Goal: Transaction & Acquisition: Purchase product/service

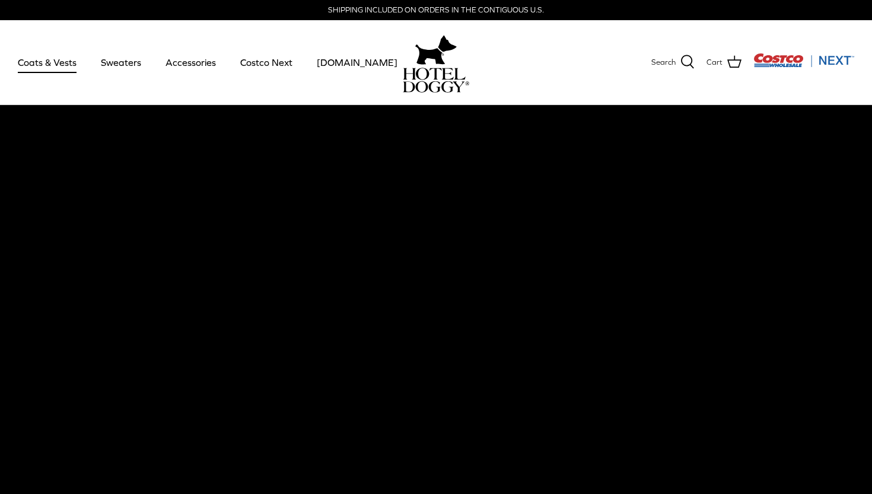
click at [53, 65] on link "Coats & Vests" at bounding box center [47, 62] width 80 height 40
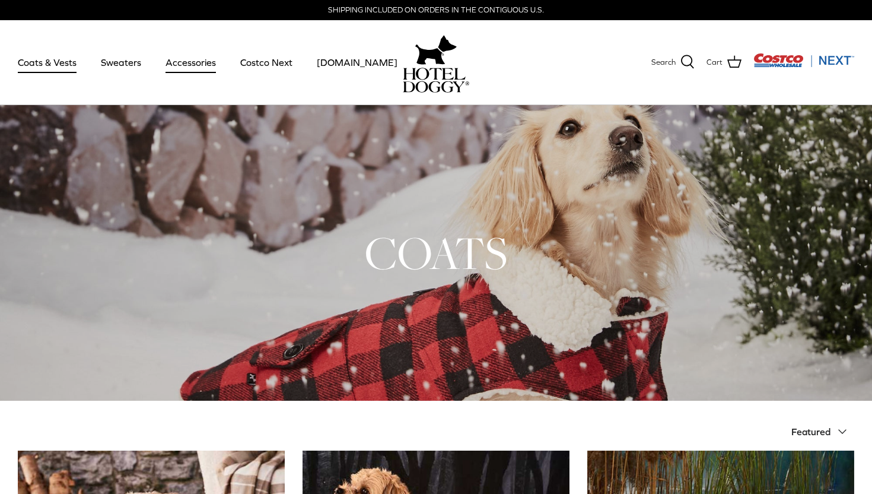
click at [193, 61] on link "Accessories" at bounding box center [191, 62] width 72 height 40
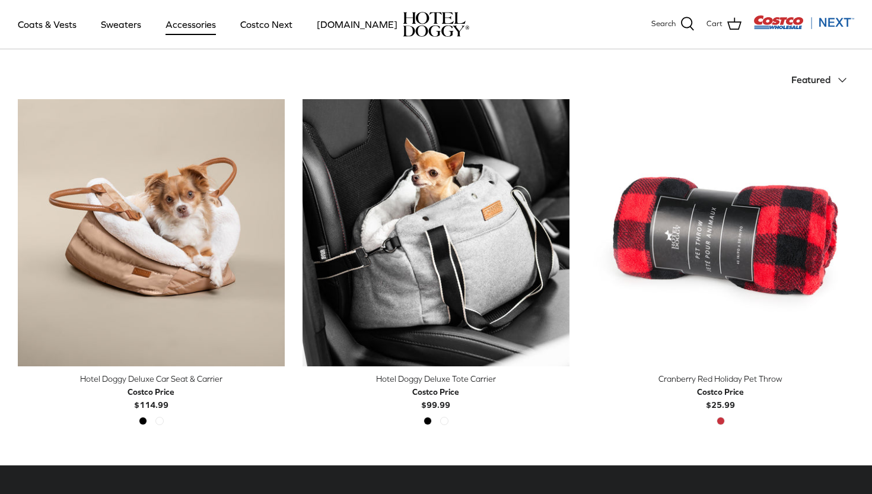
scroll to position [264, 0]
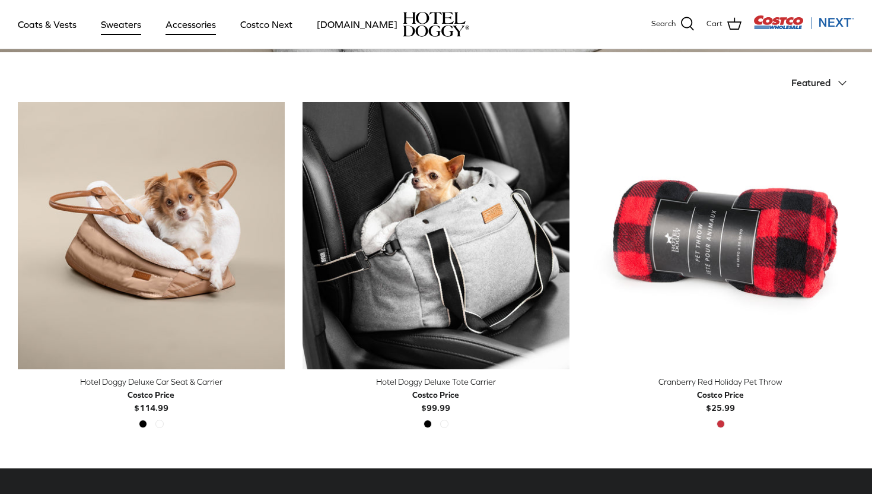
click at [120, 24] on link "Sweaters" at bounding box center [121, 24] width 62 height 40
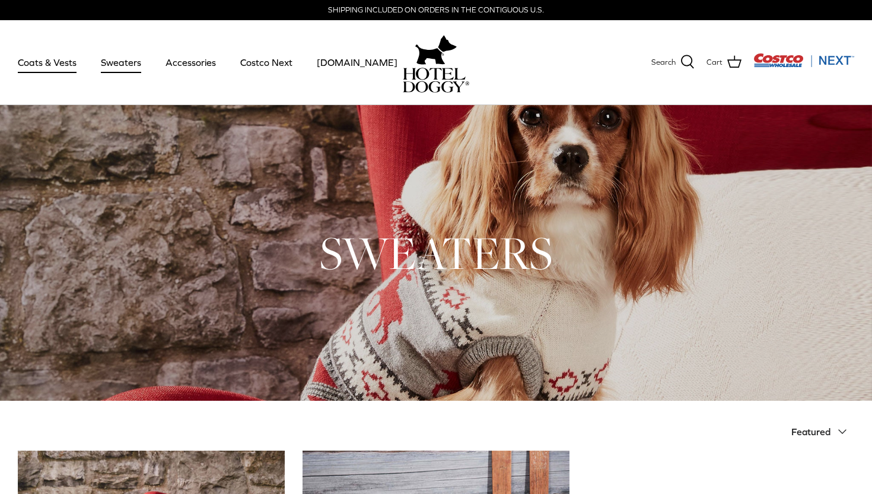
click at [39, 59] on link "Coats & Vests" at bounding box center [47, 62] width 80 height 40
click at [262, 70] on link "Costco Next" at bounding box center [267, 62] width 74 height 40
click at [351, 61] on link "[DOMAIN_NAME]" at bounding box center [357, 62] width 102 height 40
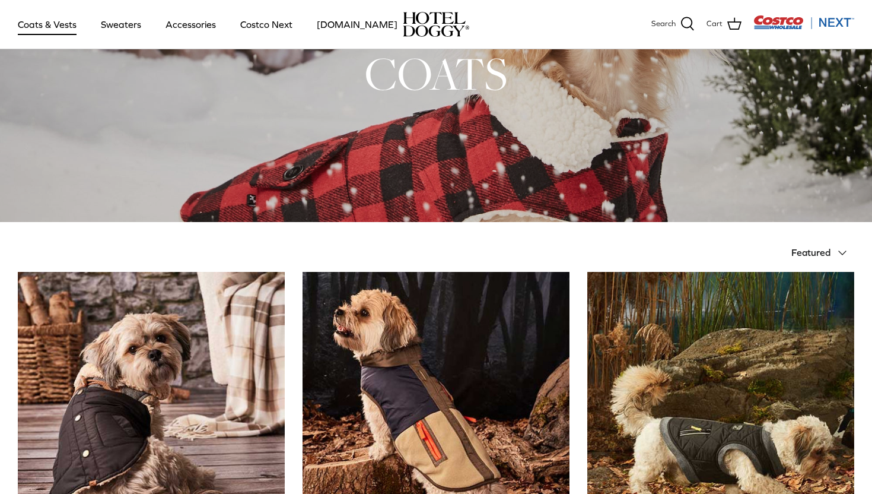
scroll to position [87, 0]
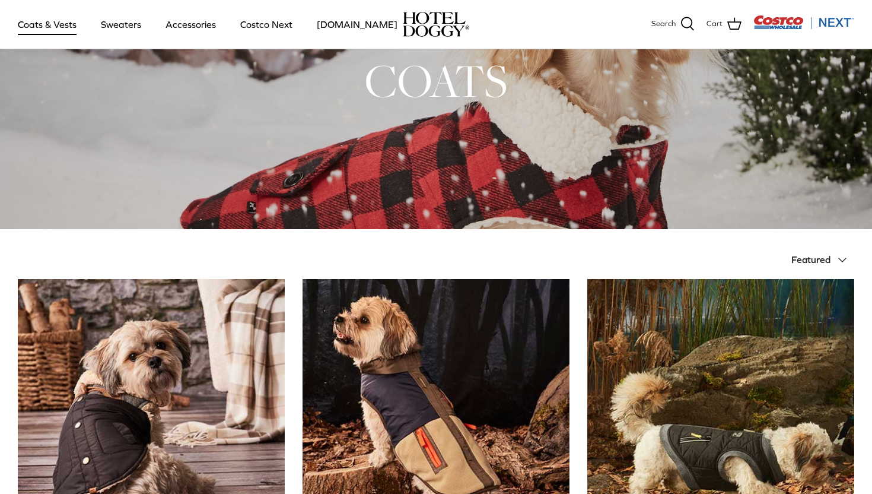
click at [277, 111] on div at bounding box center [436, 81] width 872 height 296
click at [391, 97] on h1 "COATS" at bounding box center [436, 81] width 837 height 58
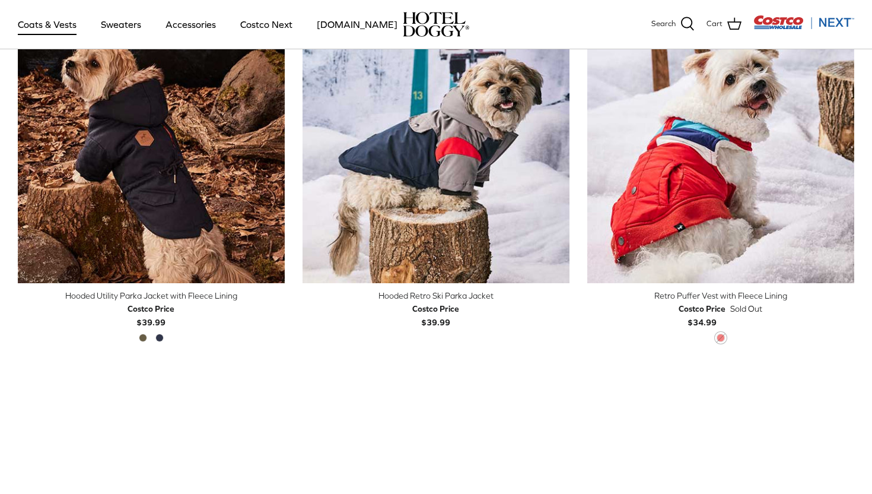
scroll to position [703, 0]
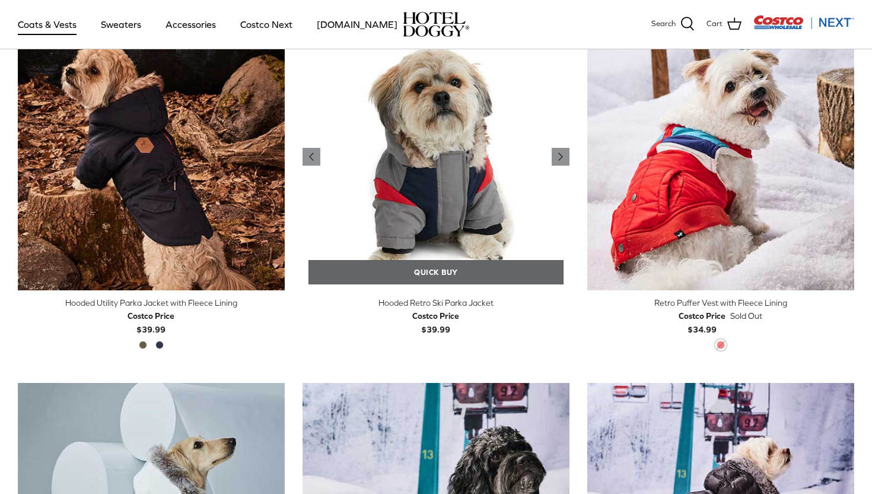
click at [435, 277] on link "Quick buy" at bounding box center [436, 272] width 255 height 24
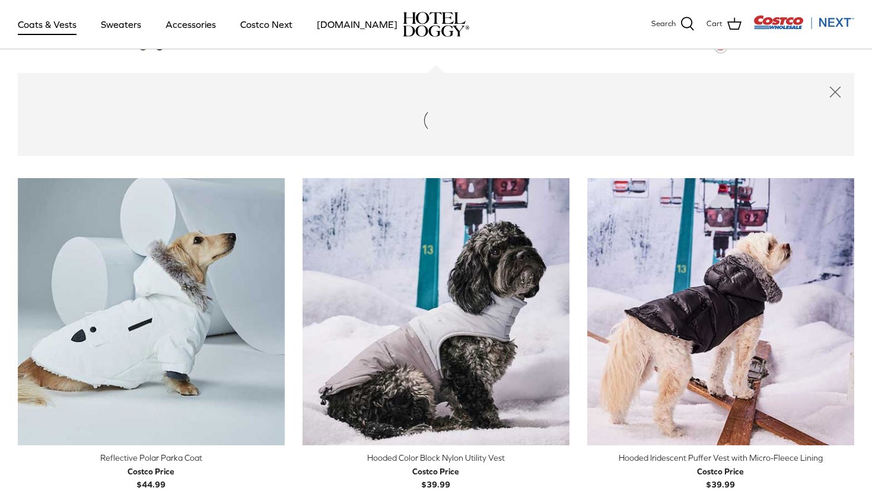
scroll to position [1002, 0]
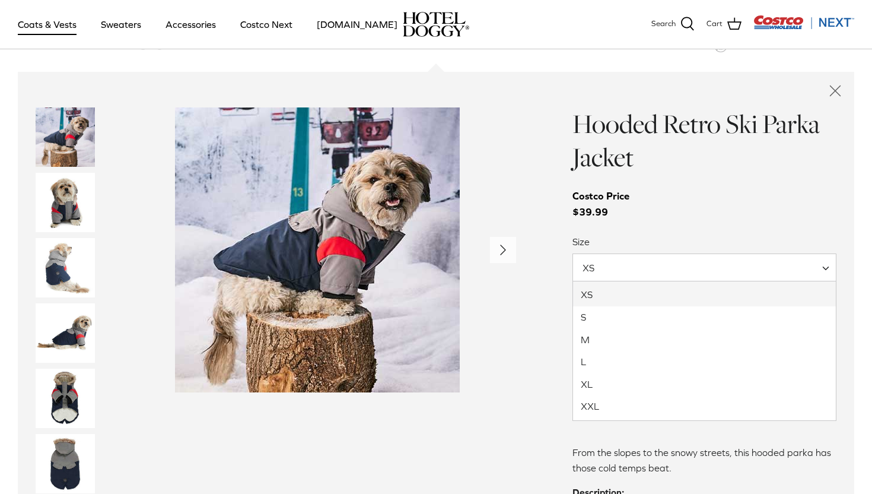
click at [811, 271] on span "XS" at bounding box center [705, 267] width 265 height 28
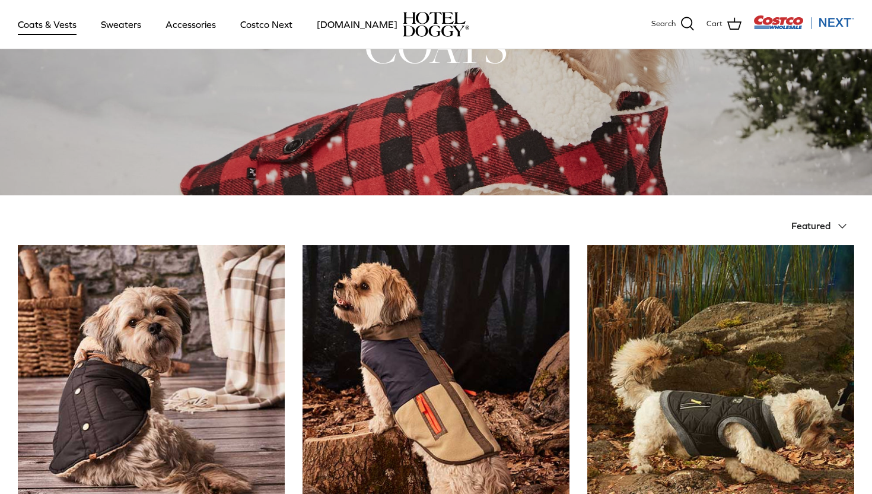
scroll to position [0, 0]
